Goal: Find specific page/section: Find specific page/section

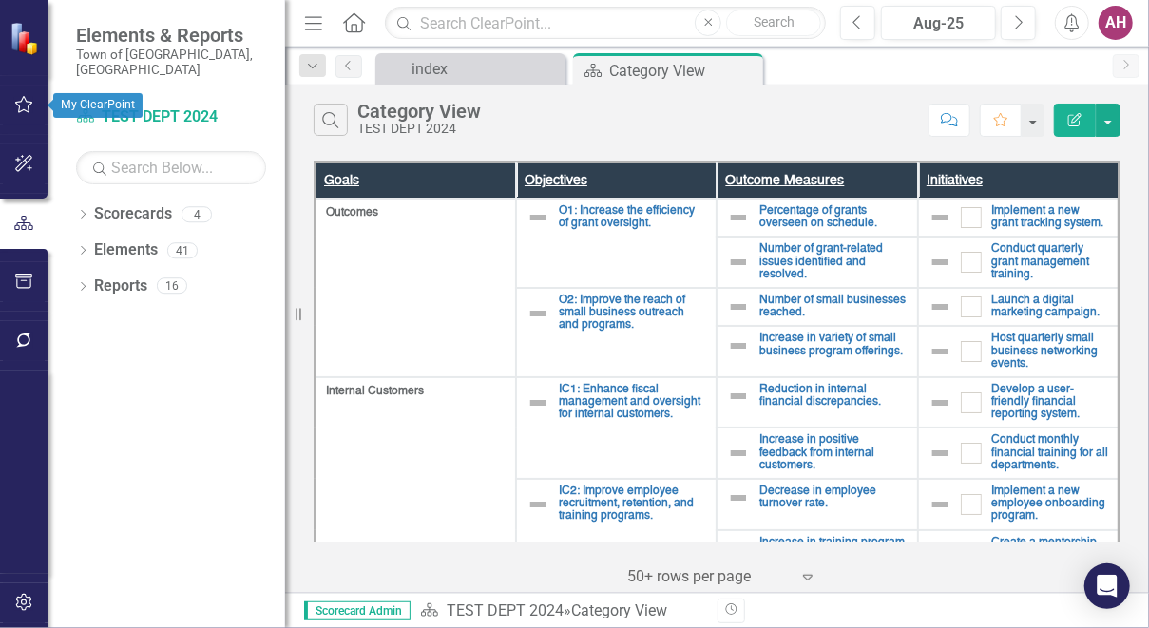
click at [22, 114] on button "button" at bounding box center [24, 106] width 43 height 40
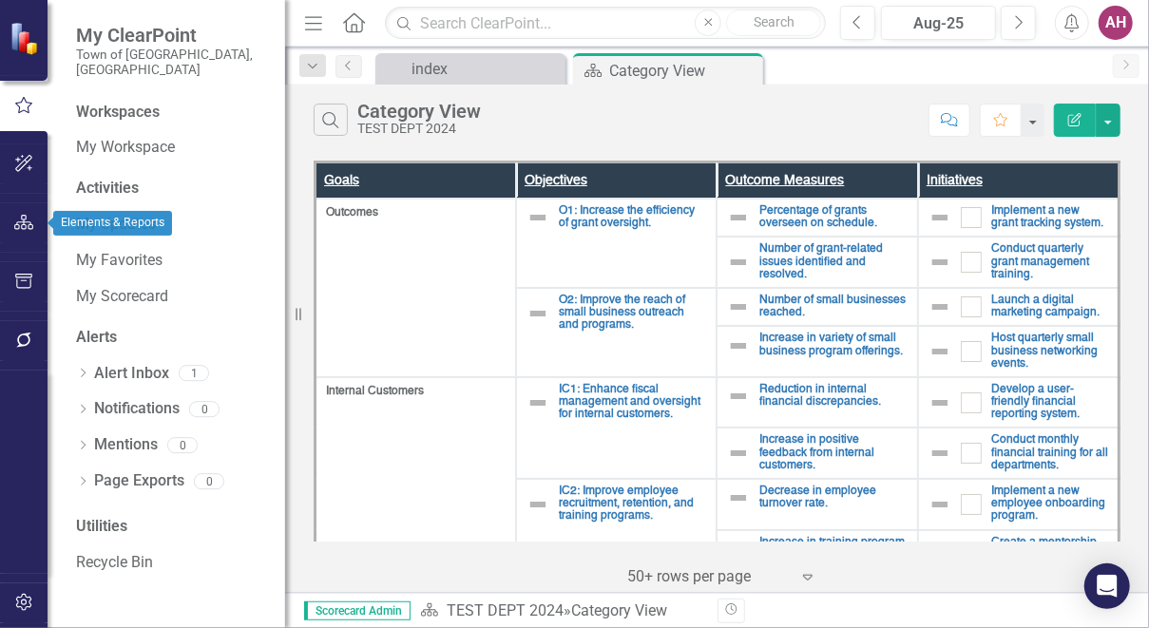
click at [18, 227] on icon "button" at bounding box center [24, 222] width 20 height 15
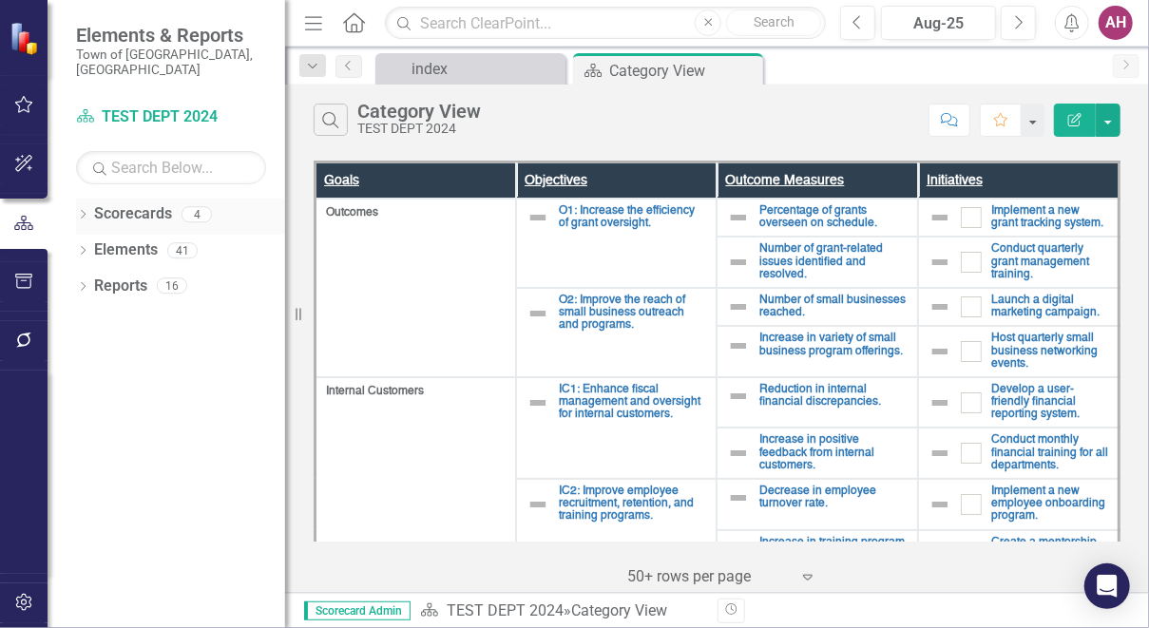
click at [84, 209] on div "Dropdown" at bounding box center [82, 217] width 13 height 16
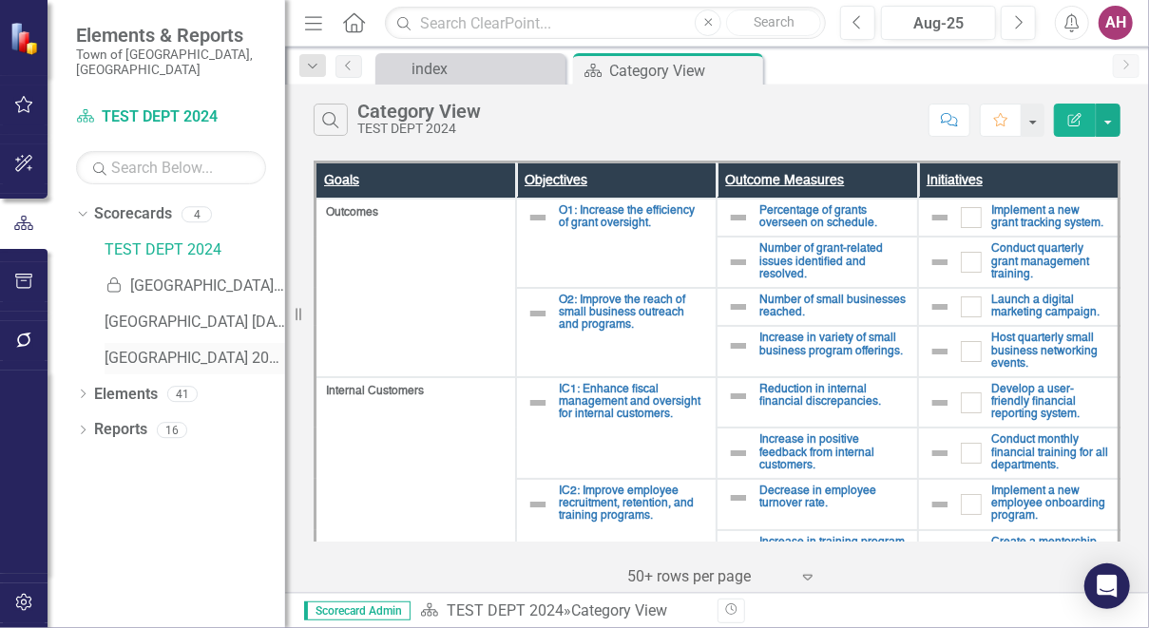
click at [187, 348] on link "[GEOGRAPHIC_DATA] 2025" at bounding box center [195, 359] width 181 height 22
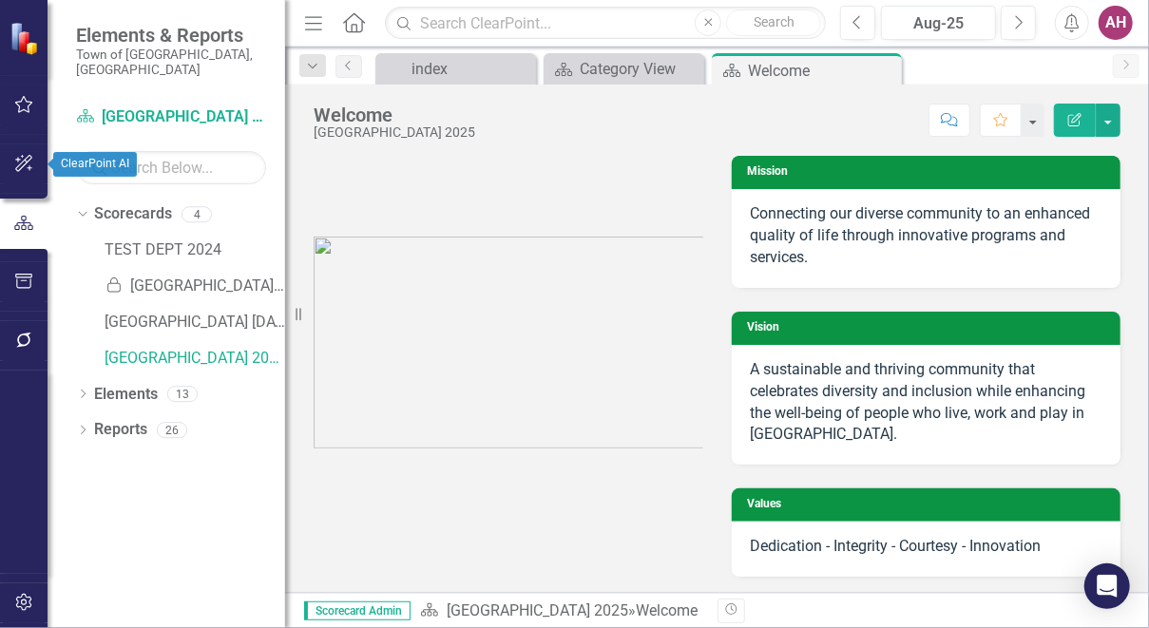
click at [27, 171] on icon "button" at bounding box center [24, 163] width 20 height 15
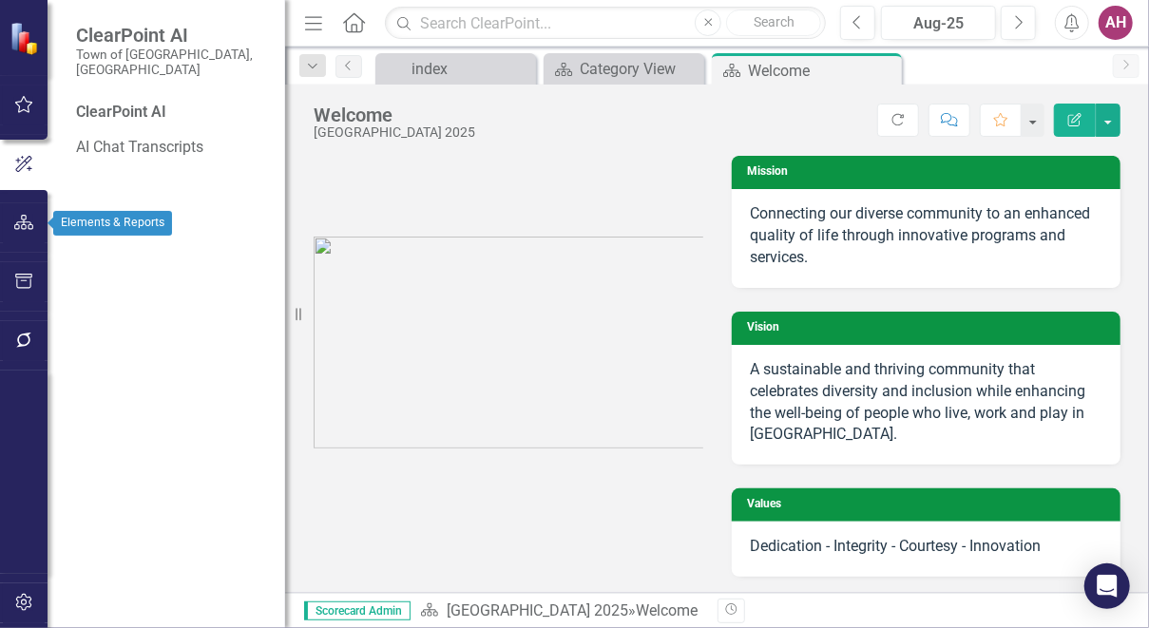
click at [20, 227] on icon "button" at bounding box center [24, 222] width 20 height 15
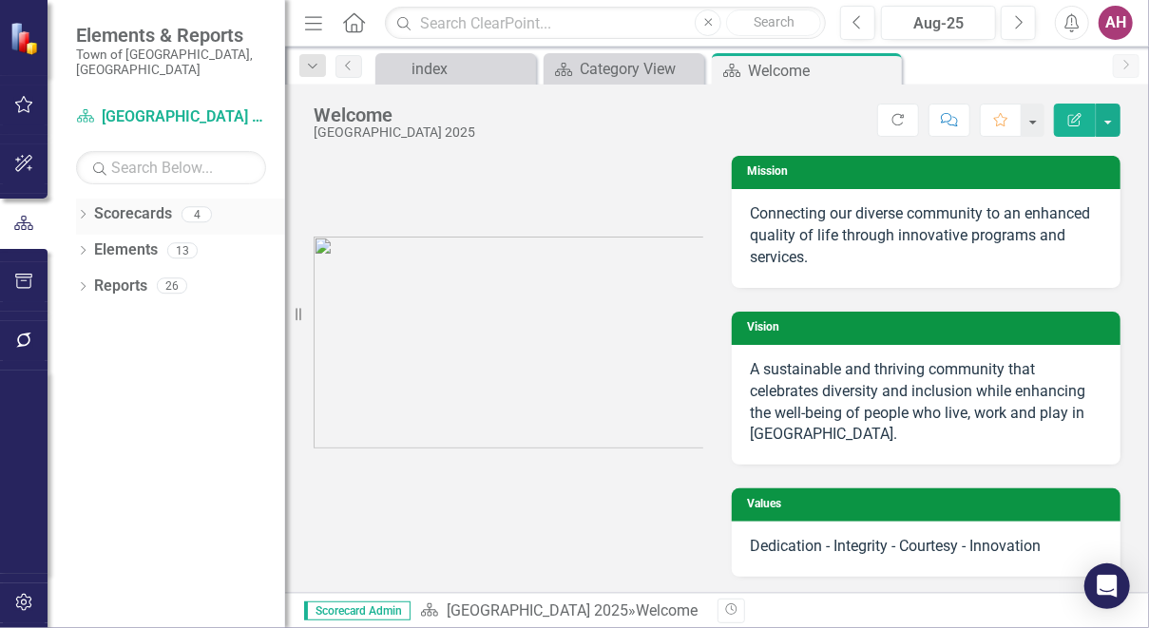
click at [85, 209] on div "Dropdown Scorecards 4" at bounding box center [180, 217] width 209 height 36
click at [80, 209] on div "Dropdown" at bounding box center [82, 217] width 13 height 16
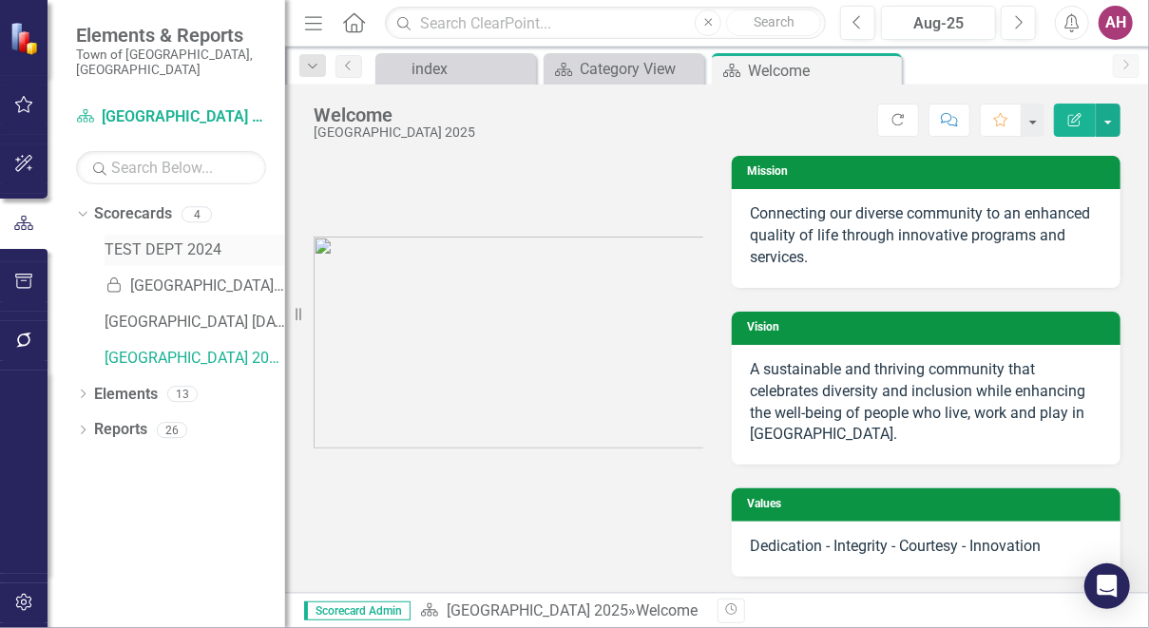
click at [189, 235] on div "TEST DEPT 2024" at bounding box center [195, 250] width 181 height 31
click at [183, 239] on link "TEST DEPT 2024" at bounding box center [195, 250] width 181 height 22
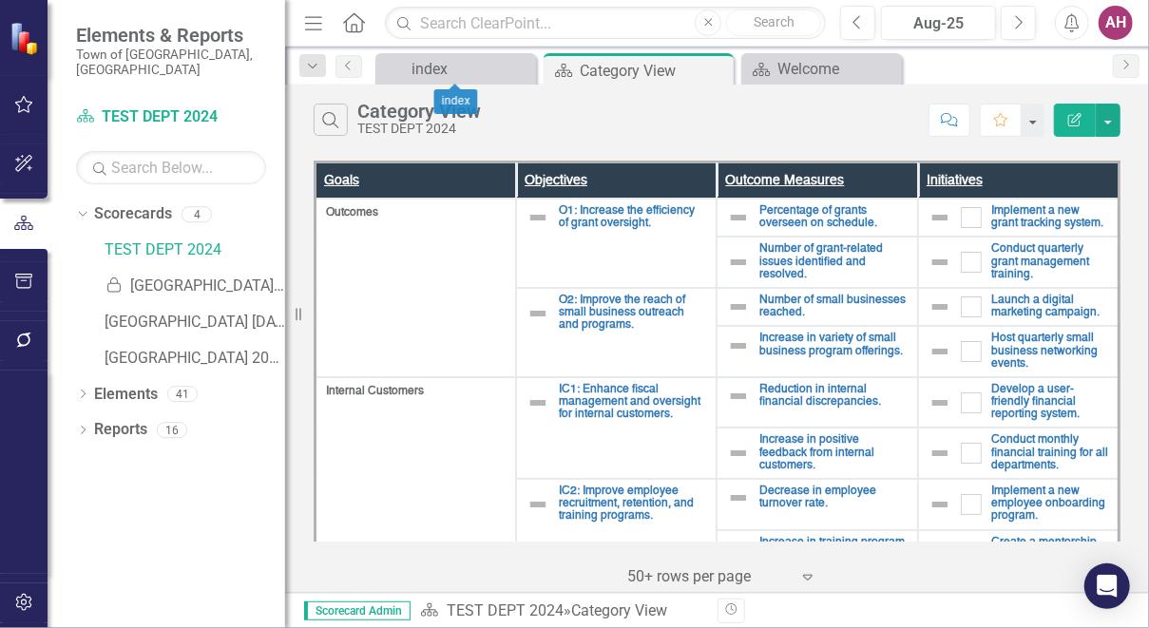
drag, startPoint x: 387, startPoint y: 67, endPoint x: 429, endPoint y: 51, distance: 44.8
click at [429, 51] on div "Dropdown Search index Close Scorecard Category View Pin Scorecard Welcome Close…" at bounding box center [717, 66] width 864 height 38
click at [1118, 12] on div "AH" at bounding box center [1115, 23] width 34 height 34
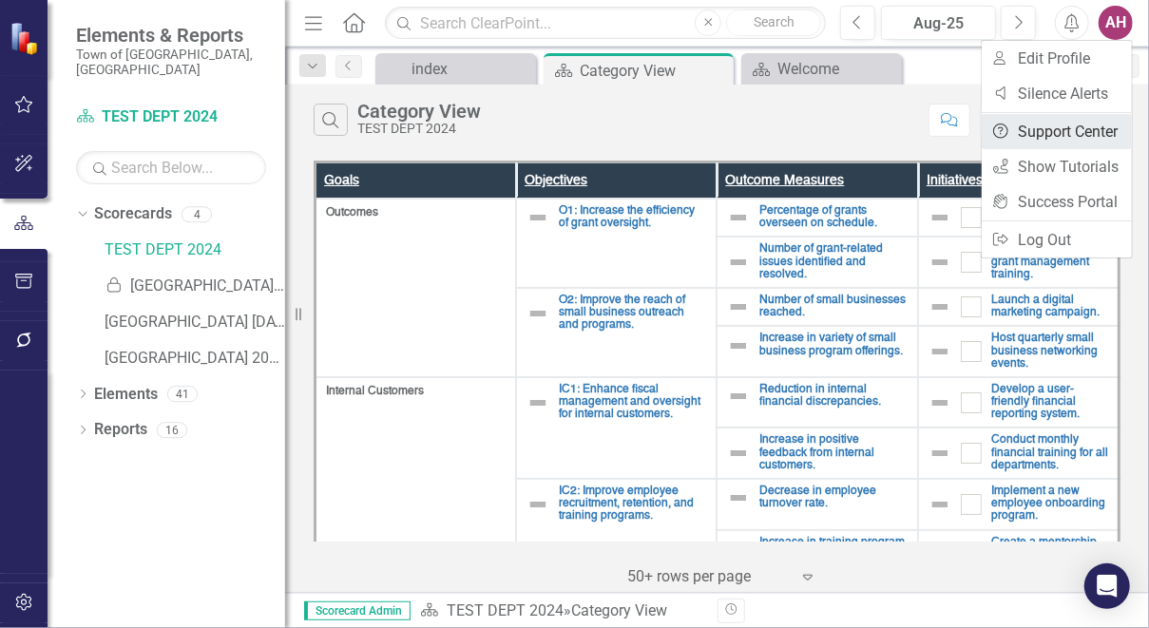
click at [1069, 128] on link "Help Support Center" at bounding box center [1057, 131] width 150 height 35
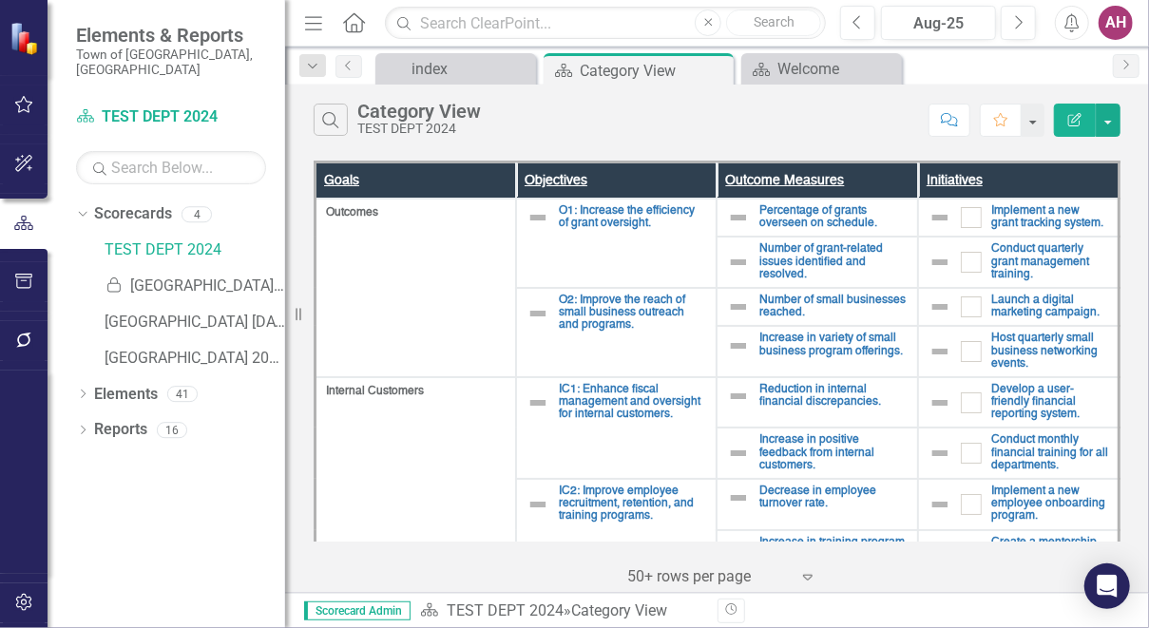
click at [1115, 10] on div "AH" at bounding box center [1115, 23] width 34 height 34
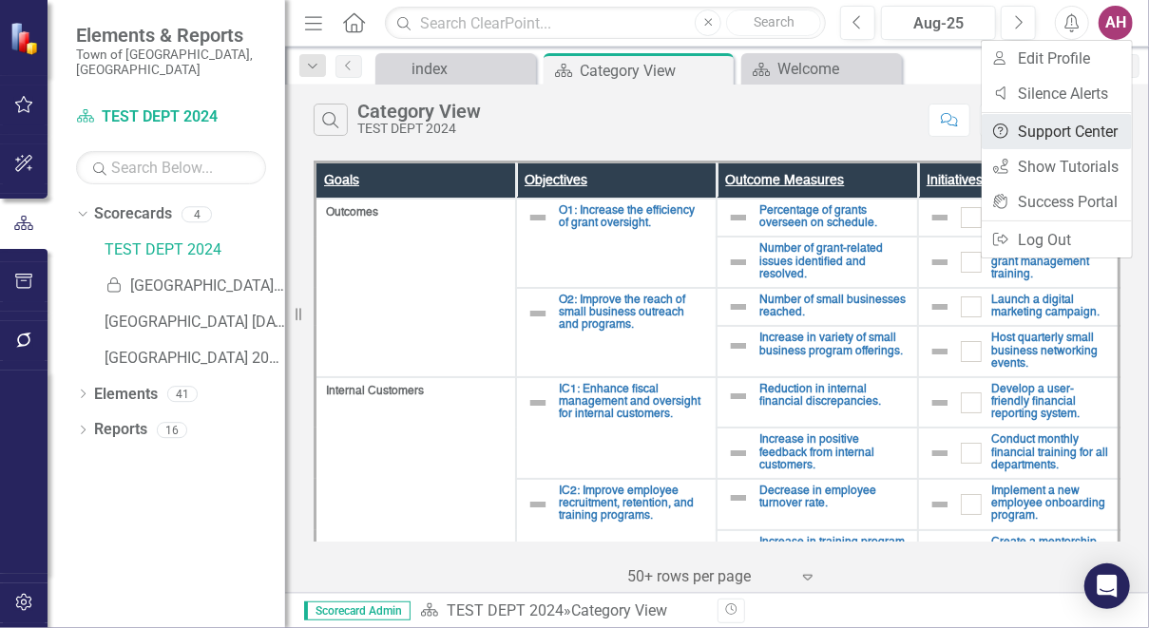
click at [1060, 142] on link "Help Support Center" at bounding box center [1057, 131] width 150 height 35
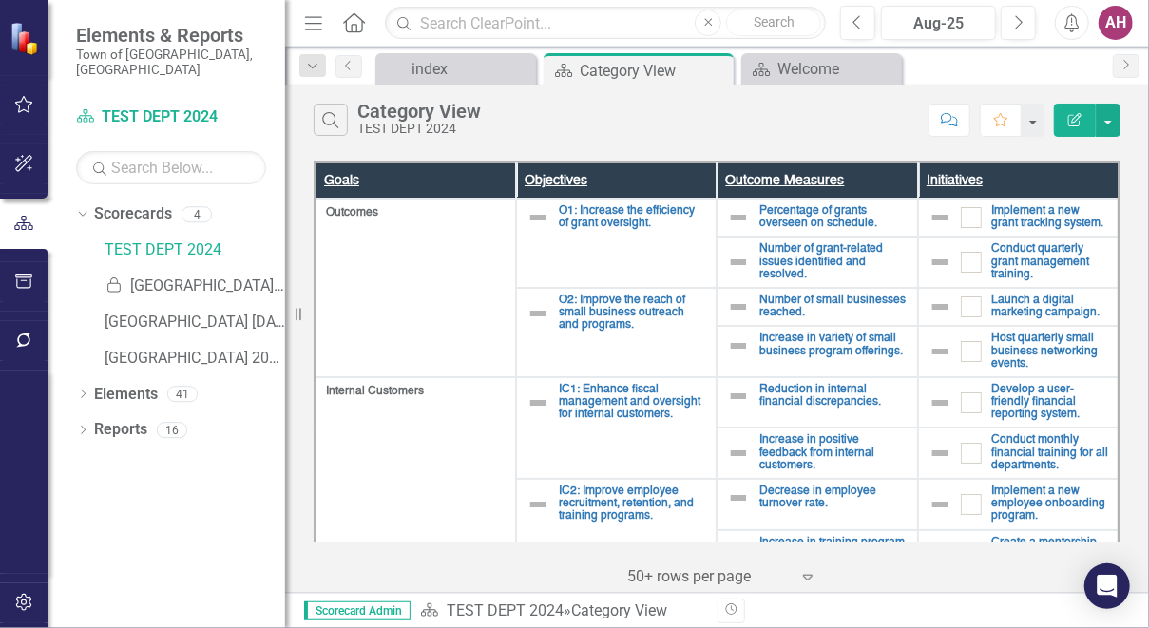
click at [1105, 5] on div "Menu Home Search Close Search Previous Aug-25 Next Alerts AH User Edit Profile …" at bounding box center [717, 23] width 864 height 47
click at [1120, 27] on div "AH" at bounding box center [1115, 23] width 34 height 34
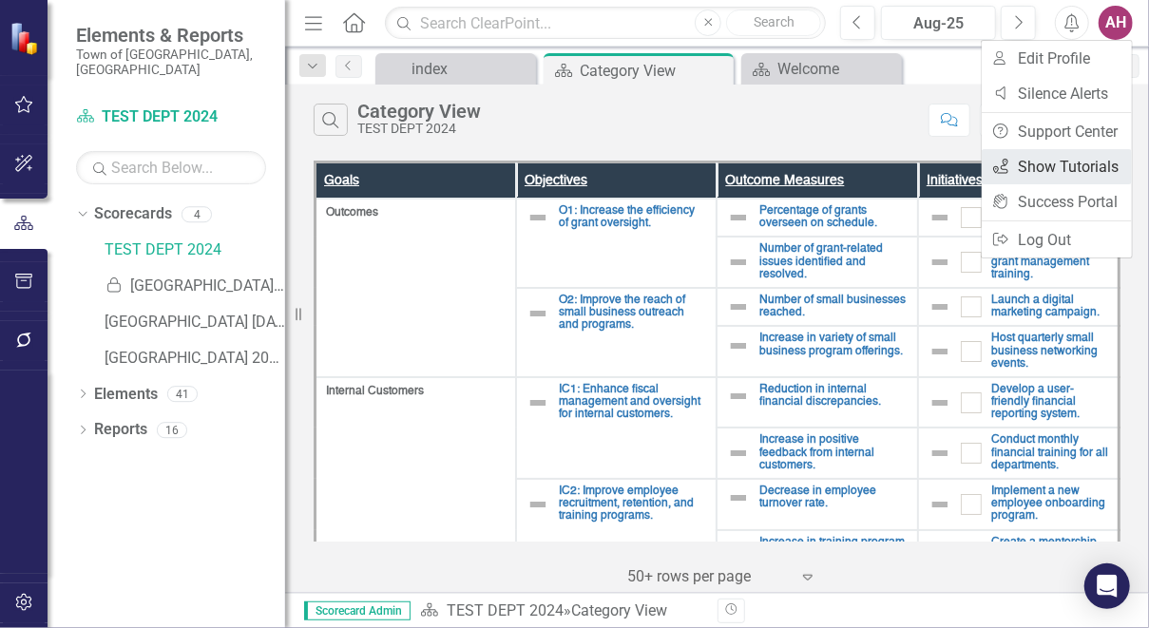
click at [1060, 163] on link "icon.tutorial Show Tutorials" at bounding box center [1057, 166] width 150 height 35
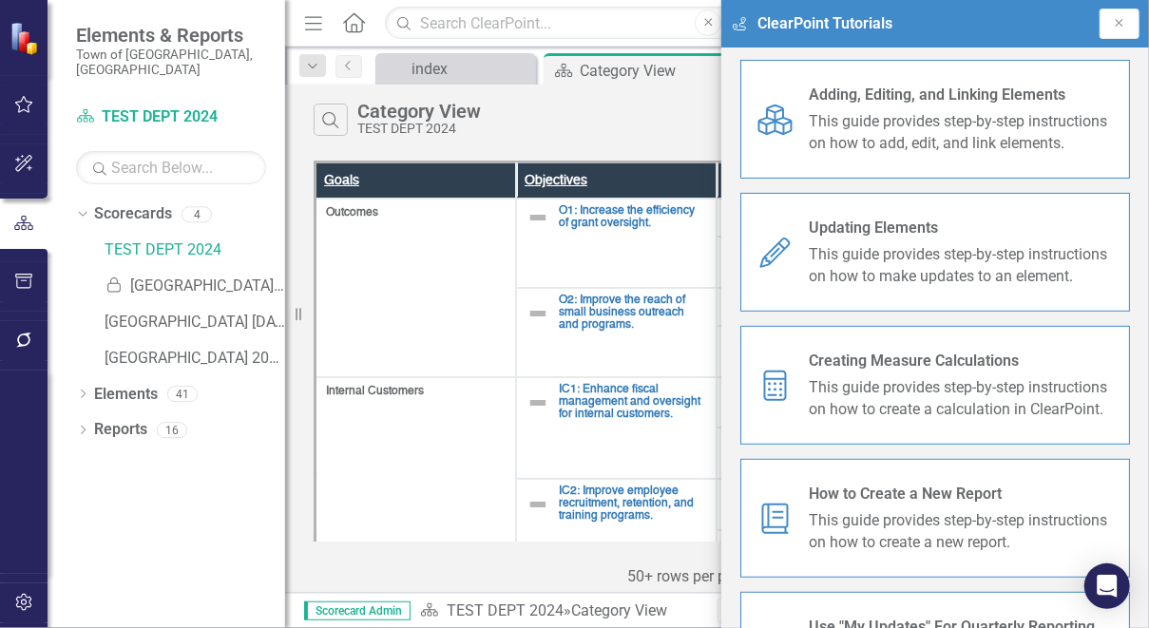
scroll to position [516, 0]
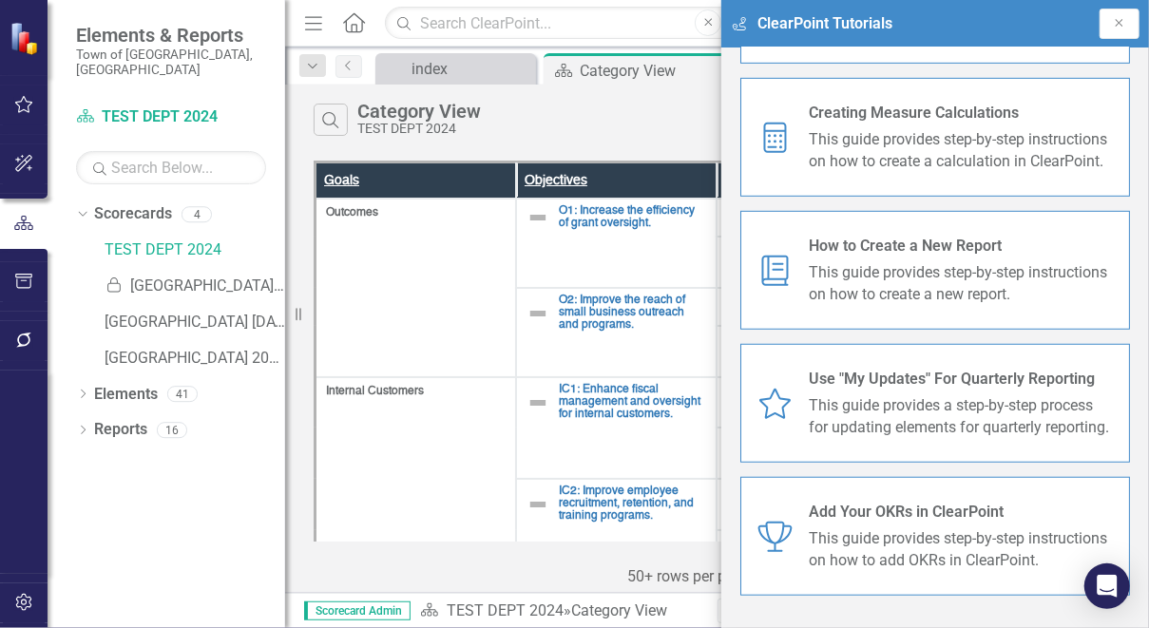
click at [14, 352] on button "button" at bounding box center [24, 341] width 43 height 40
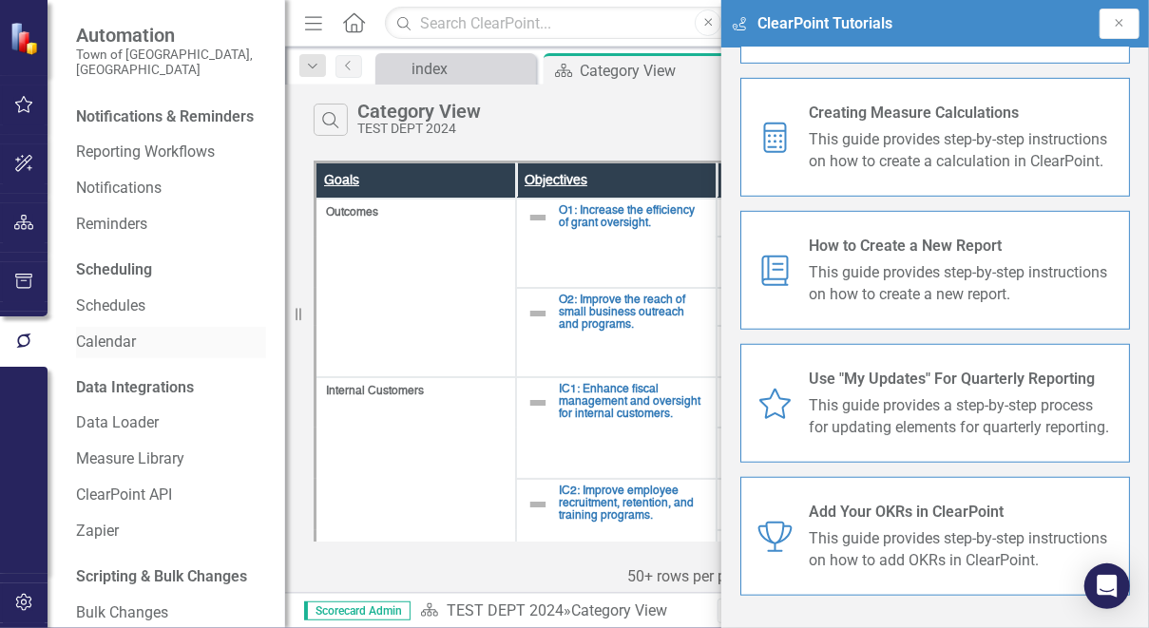
scroll to position [75, 0]
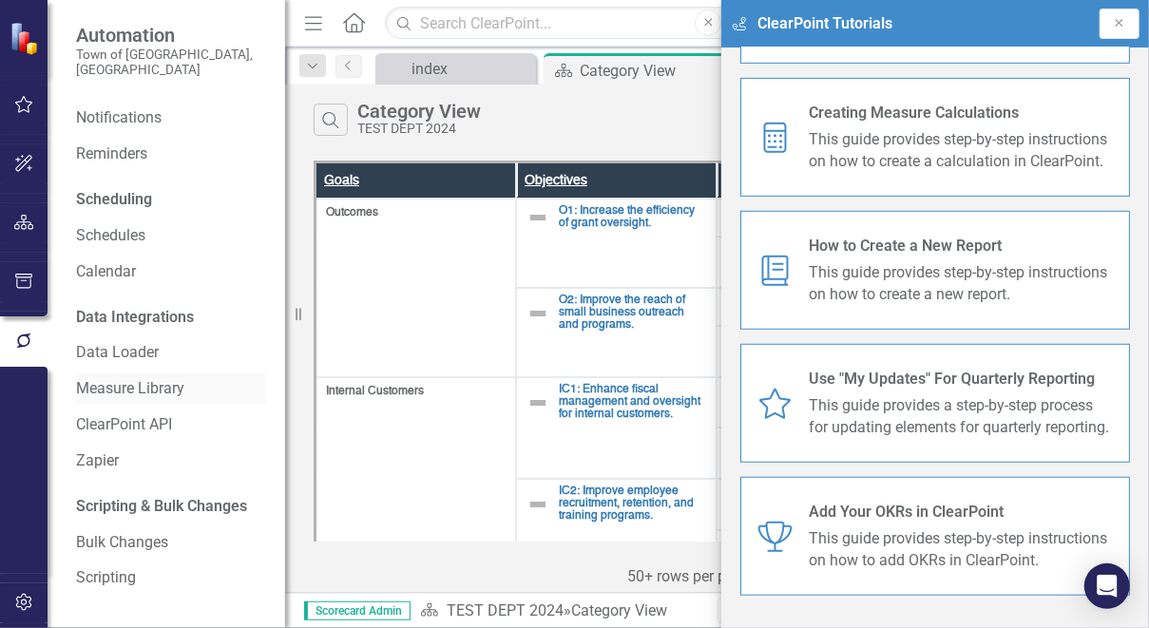
click at [147, 383] on link "Measure Library" at bounding box center [171, 389] width 190 height 22
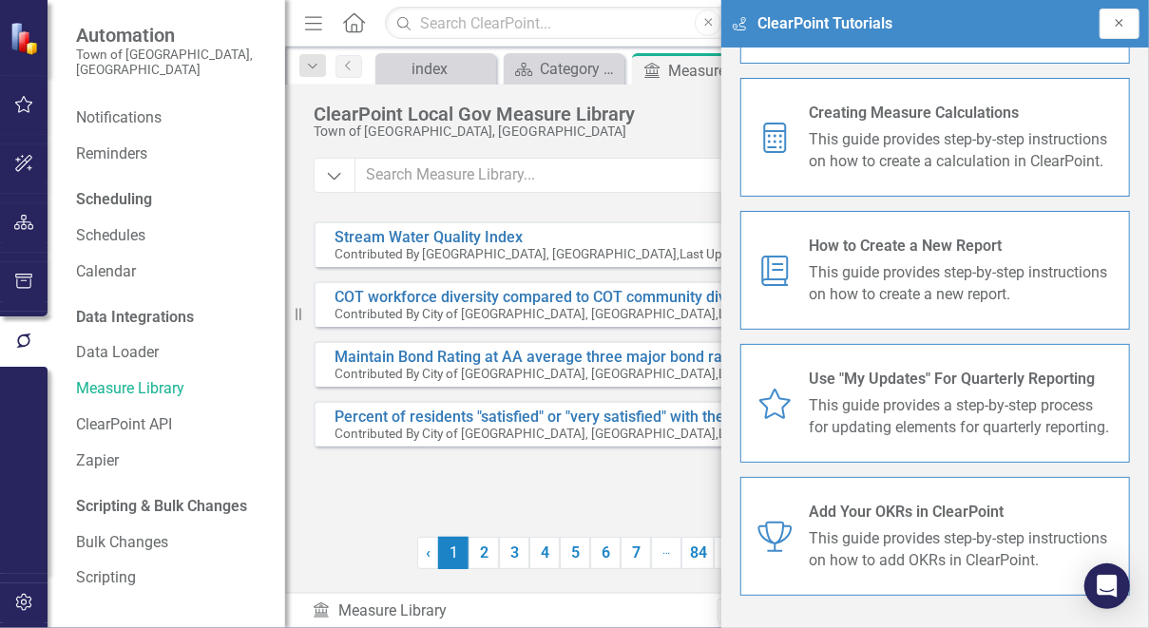
click at [1122, 9] on button "Close" at bounding box center [1119, 24] width 40 height 30
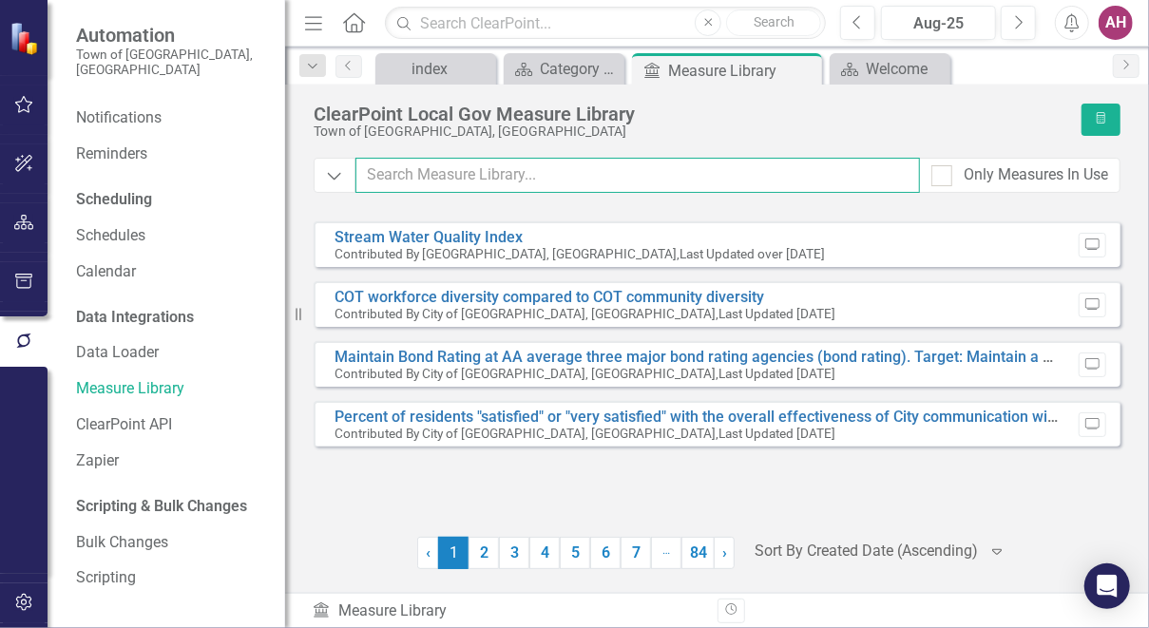
click at [546, 175] on input "text" at bounding box center [637, 175] width 565 height 35
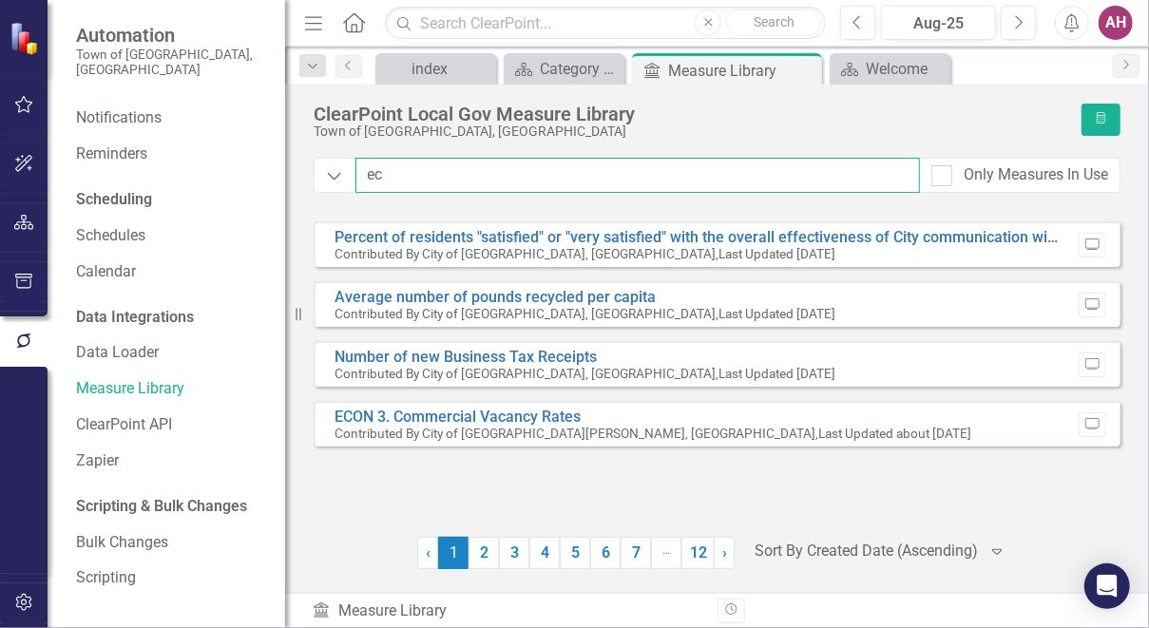
type input "e"
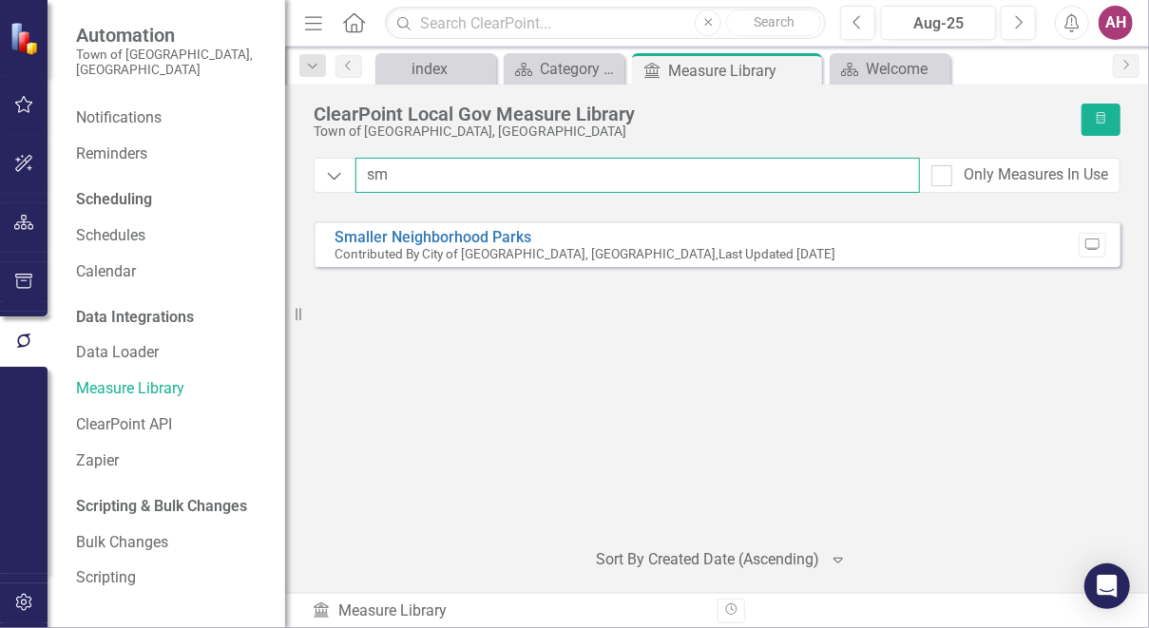
type input "s"
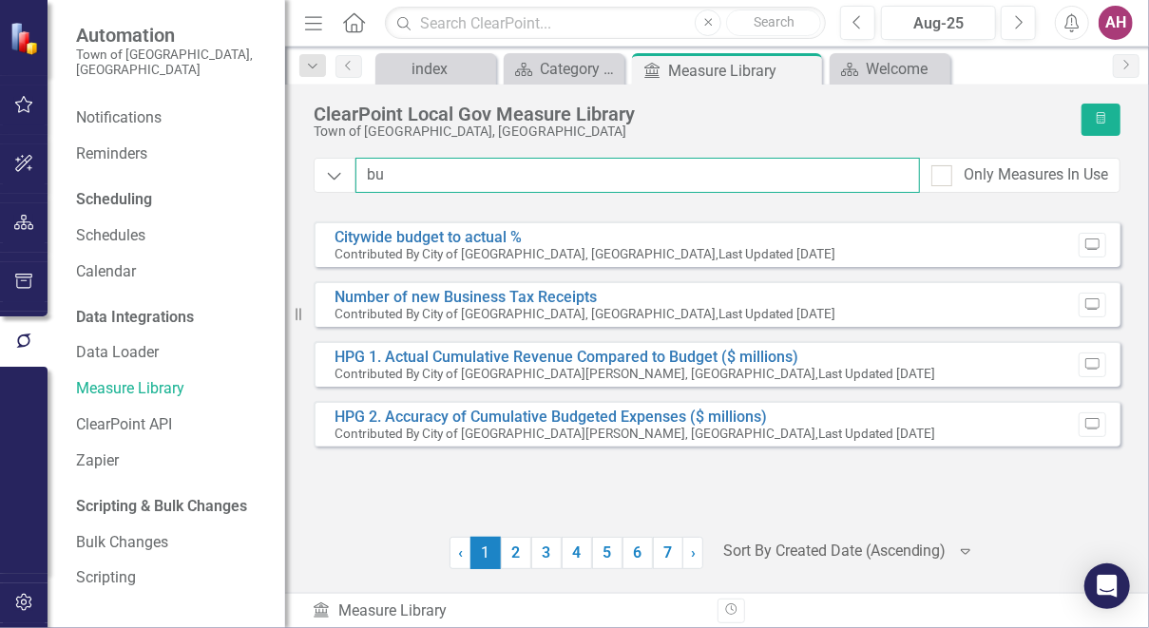
type input "b"
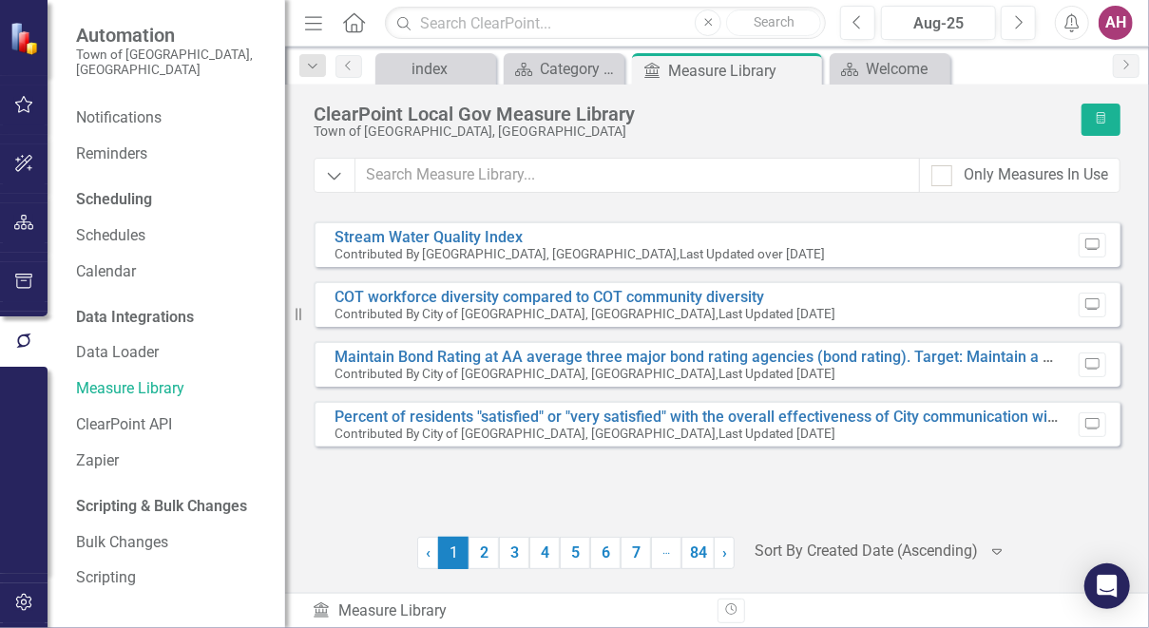
click at [43, 228] on button "button" at bounding box center [24, 223] width 43 height 40
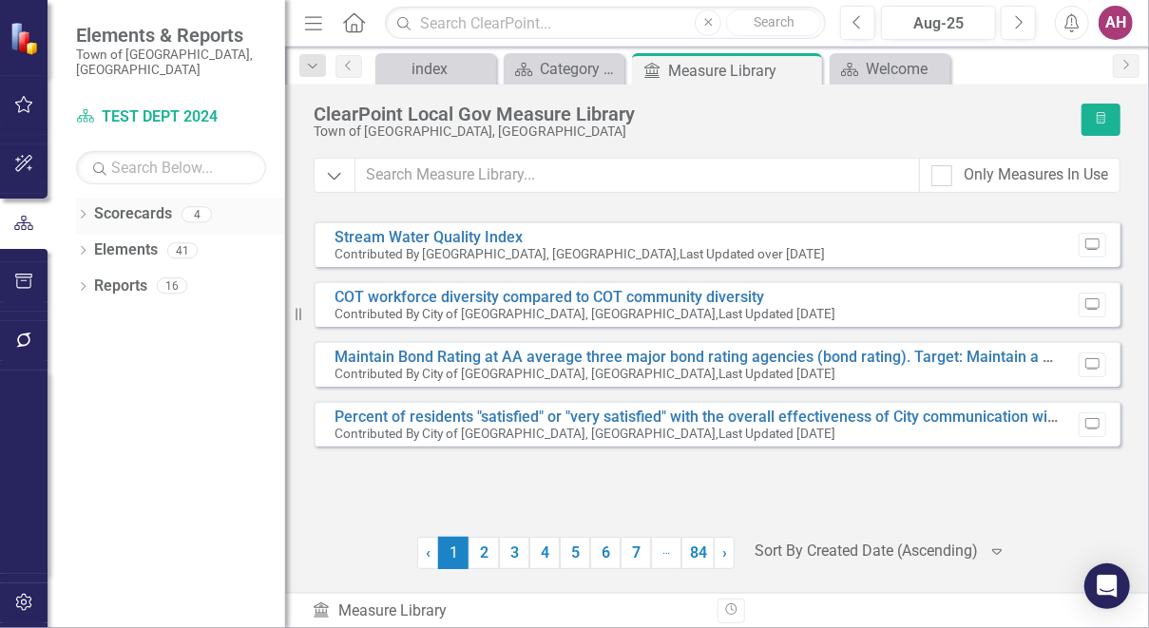
click at [88, 209] on div "Dropdown Scorecards 4" at bounding box center [180, 217] width 209 height 36
click at [78, 211] on icon "Dropdown" at bounding box center [82, 216] width 13 height 10
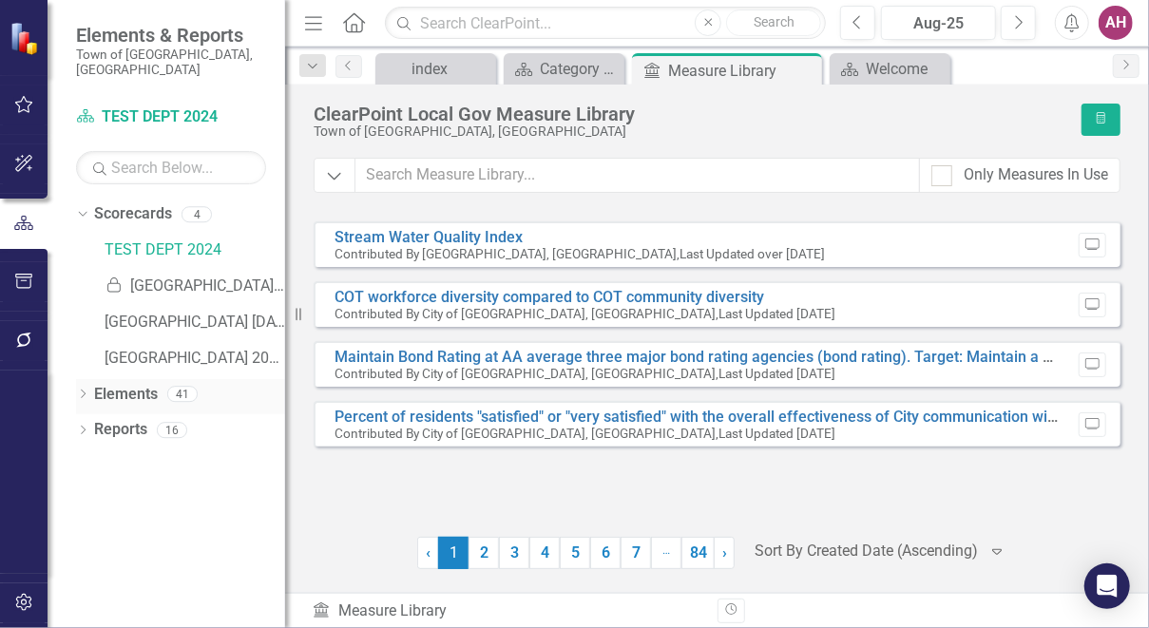
click at [86, 391] on icon "Dropdown" at bounding box center [82, 396] width 13 height 10
click at [82, 570] on icon "Dropdown" at bounding box center [82, 575] width 13 height 10
